Goal: Navigation & Orientation: Find specific page/section

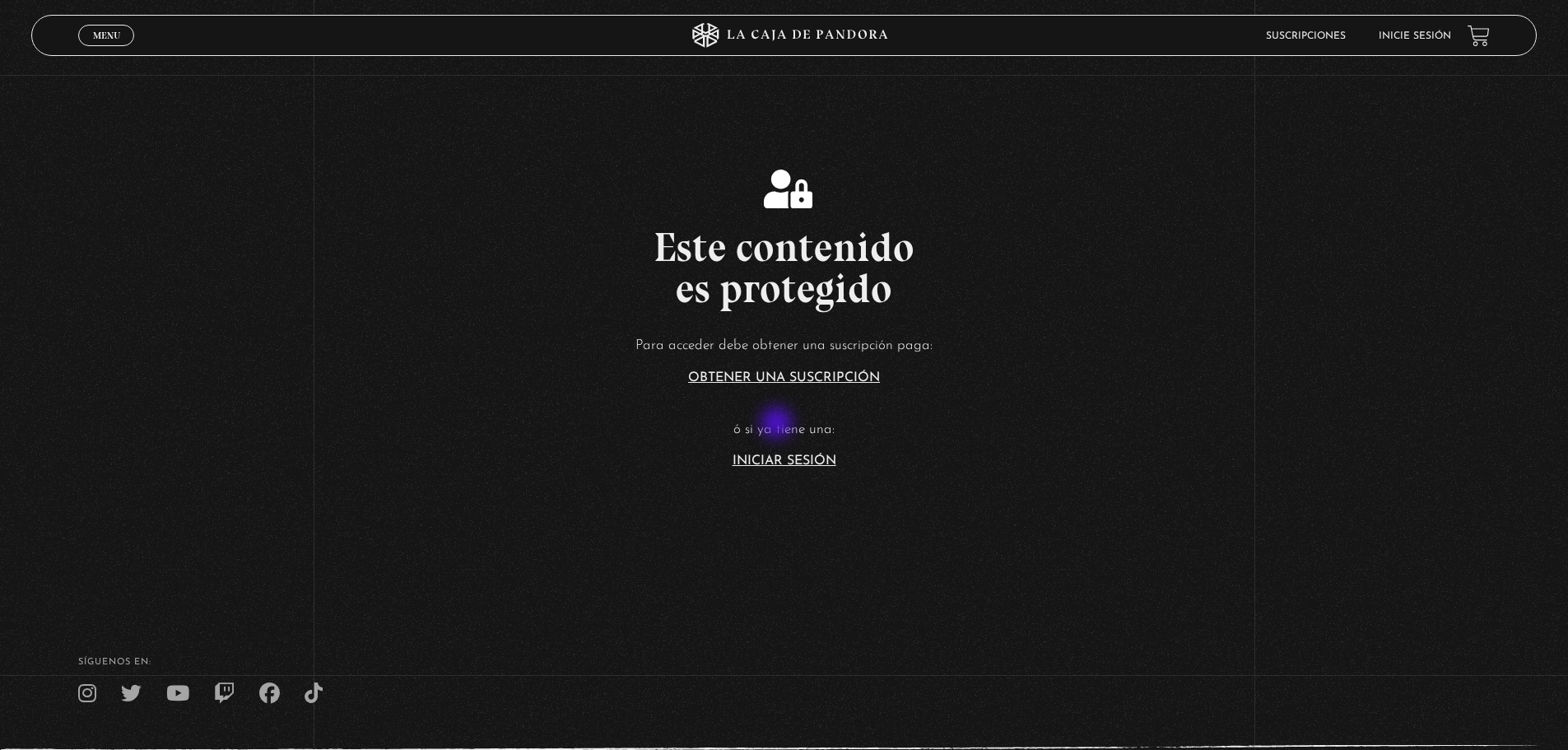
drag, startPoint x: 779, startPoint y: 426, endPoint x: 792, endPoint y: 266, distance: 160.5
click at [781, 455] on link "Iniciar Sesión" at bounding box center [784, 461] width 104 height 14
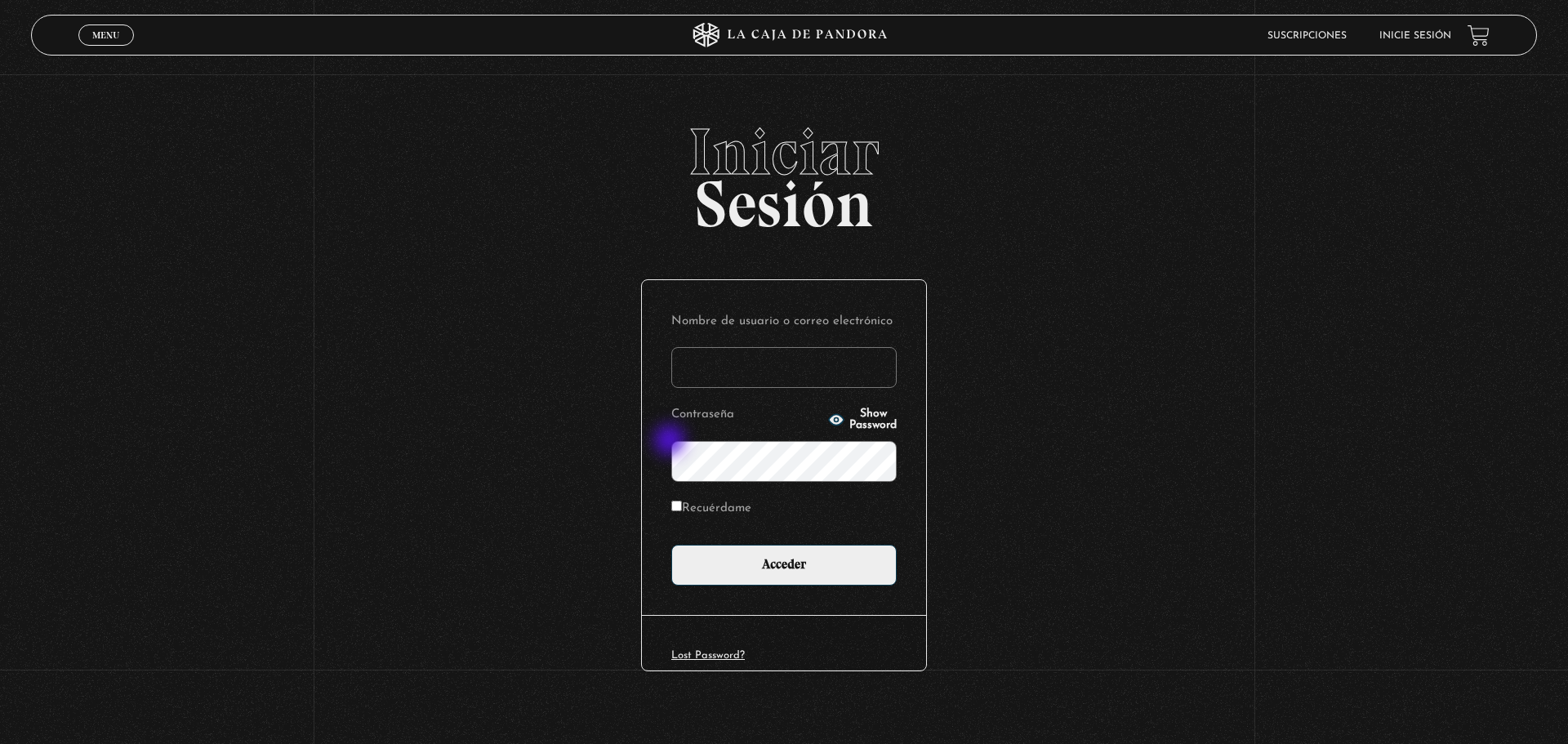
type input "[EMAIL_ADDRESS][DOMAIN_NAME]"
click at [671, 443] on form "Nombre de usuario o correo electrónico [EMAIL_ADDRESS][DOMAIN_NAME] Contraseña …" at bounding box center [784, 447] width 225 height 277
click at [674, 501] on input "Recuérdame" at bounding box center [676, 506] width 11 height 11
checkbox input "true"
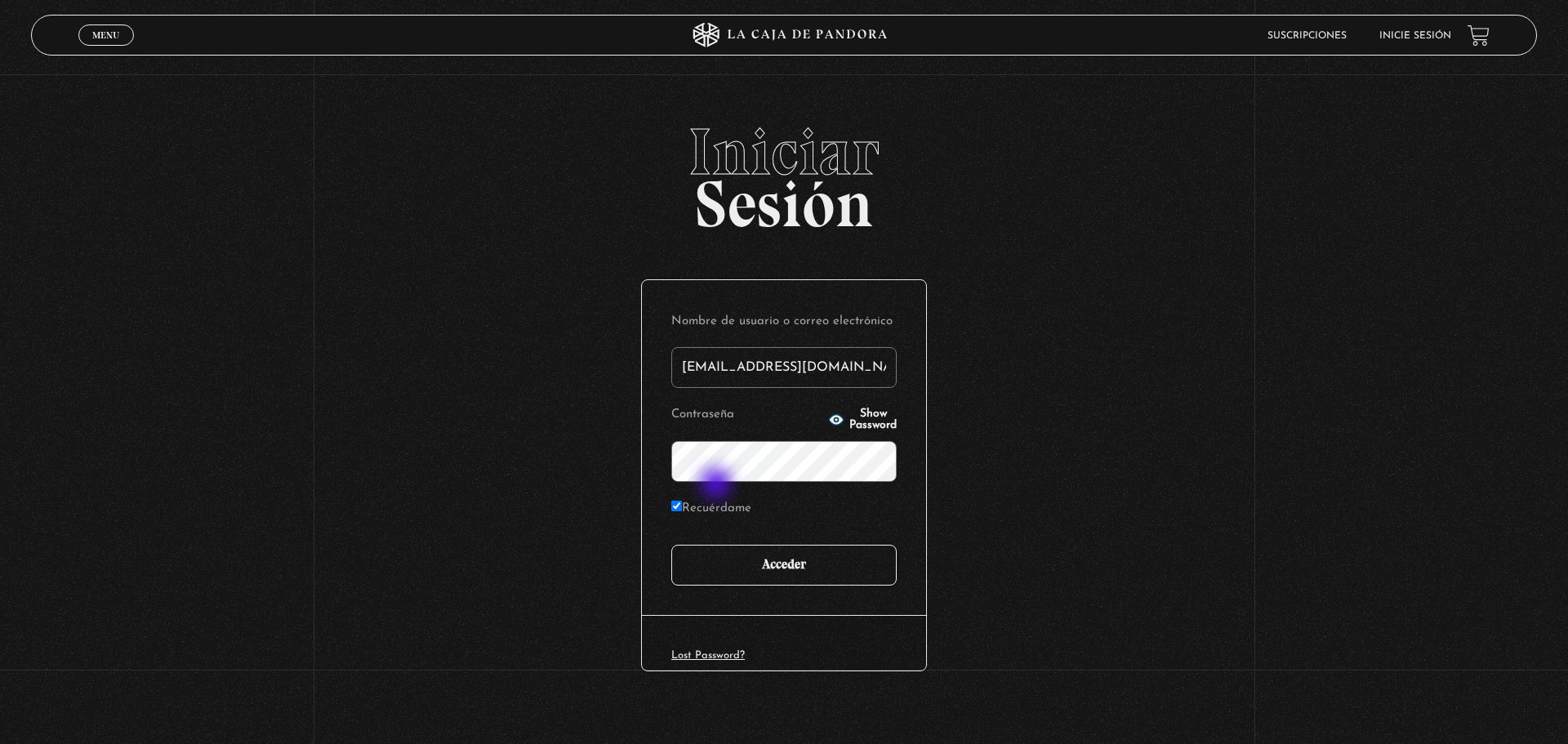
click at [766, 545] on input "Acceder" at bounding box center [784, 566] width 225 height 40
